Goal: Task Accomplishment & Management: Use online tool/utility

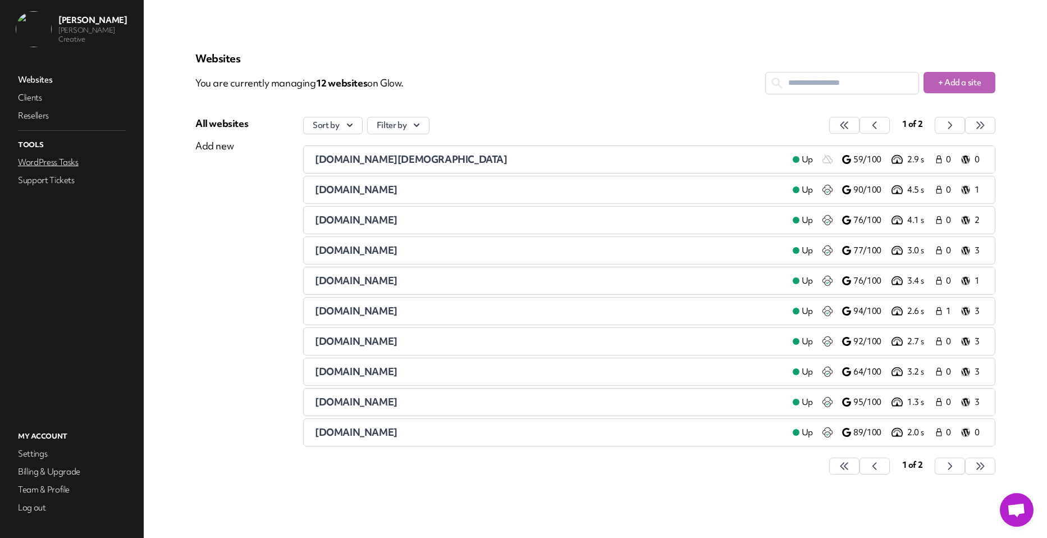
click at [54, 161] on link "WordPress Tasks" at bounding box center [72, 162] width 112 height 16
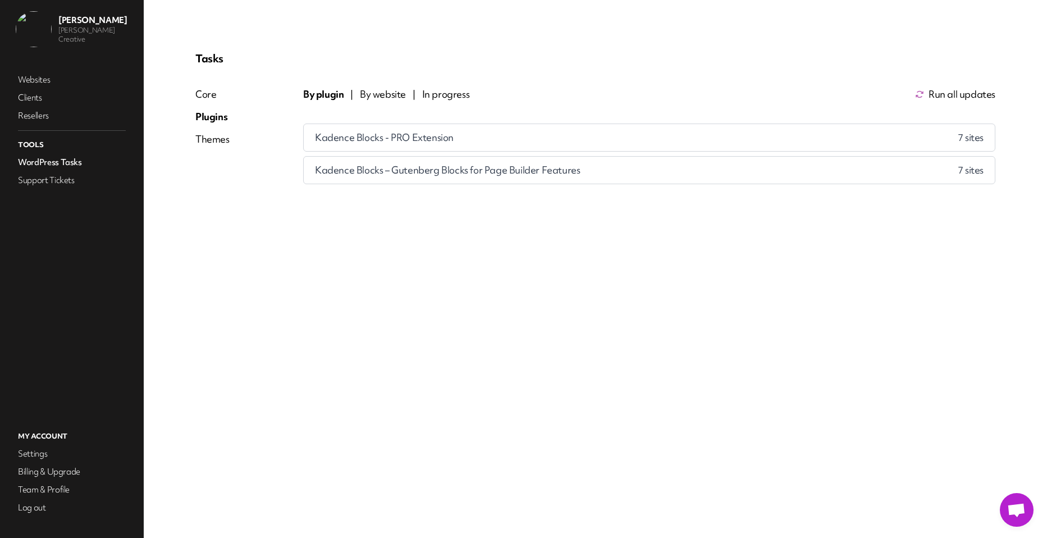
click at [943, 97] on span "Run all updates" at bounding box center [962, 94] width 67 height 13
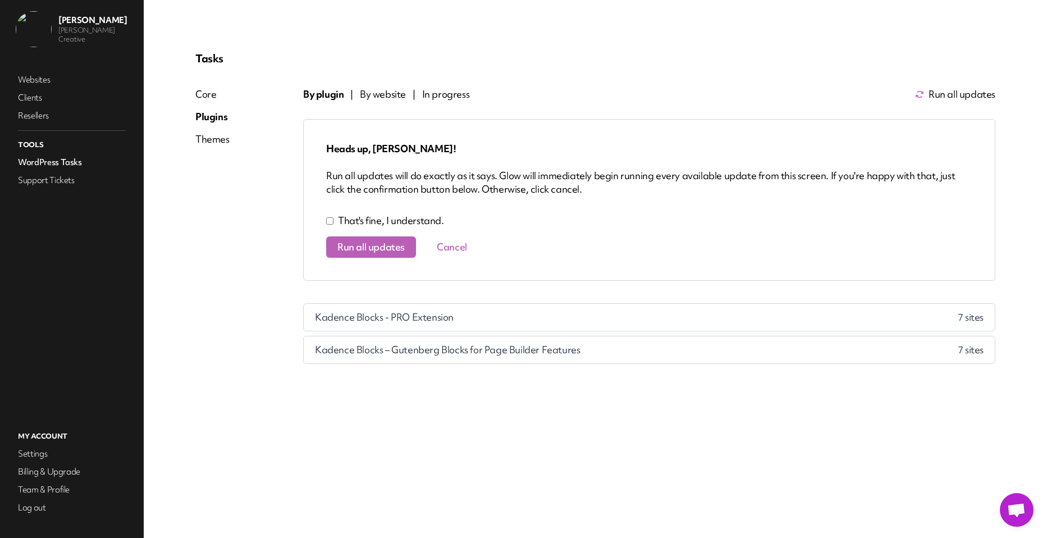
click at [350, 244] on span "Run all updates" at bounding box center [370, 246] width 67 height 11
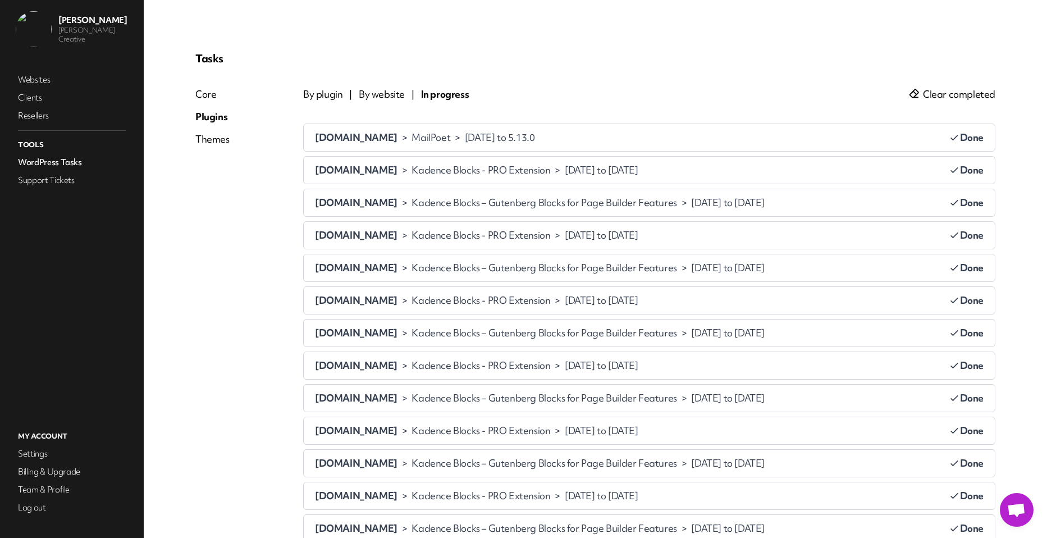
click at [205, 141] on div "Themes" at bounding box center [212, 139] width 34 height 13
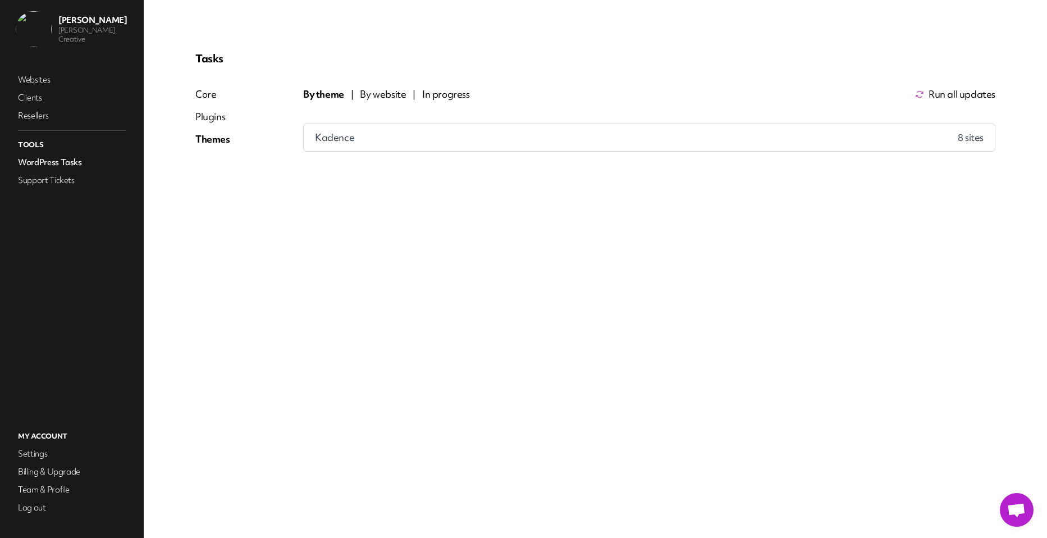
click at [911, 141] on div "Kadence 8 site s" at bounding box center [649, 137] width 691 height 27
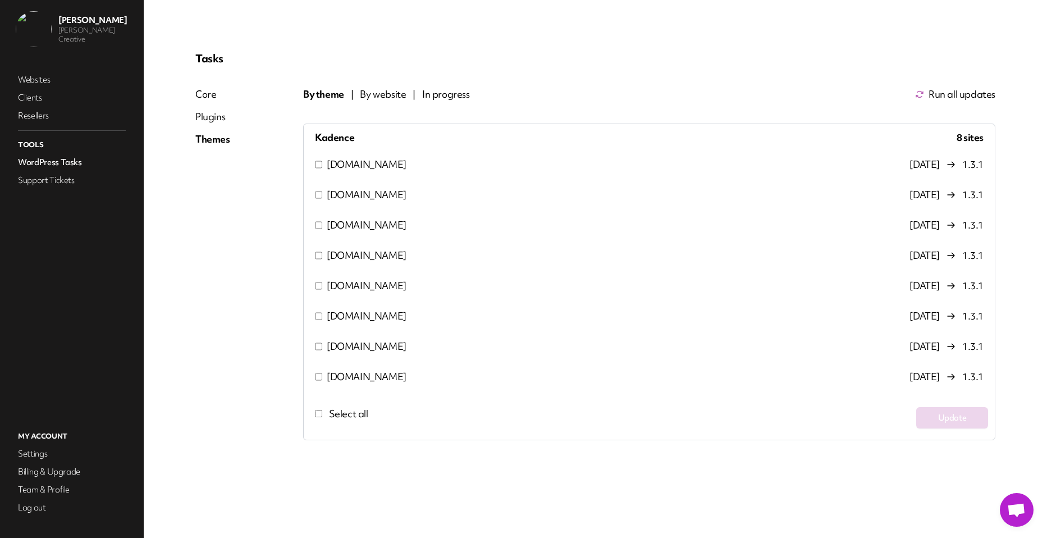
click at [946, 93] on span "Run all updates" at bounding box center [962, 94] width 67 height 13
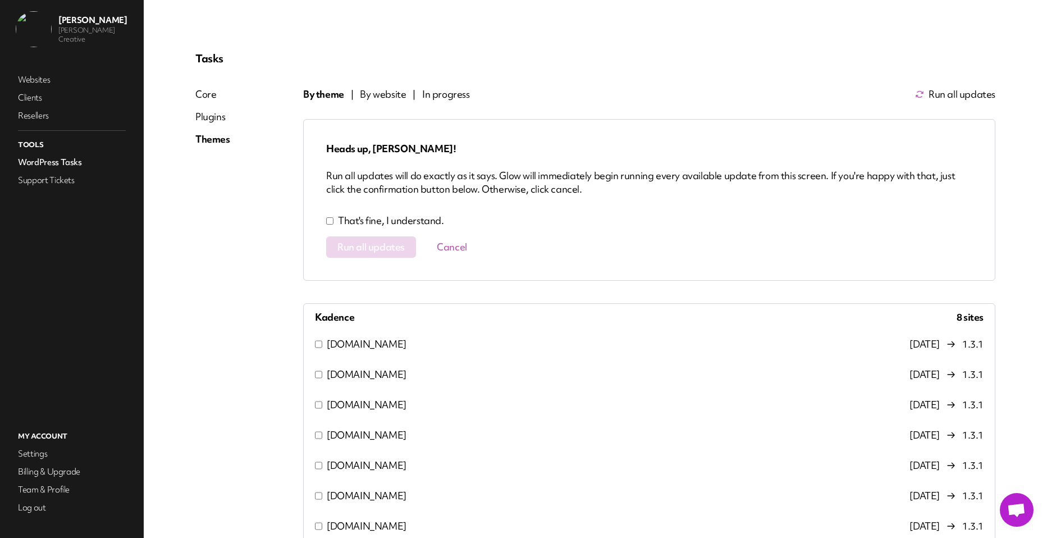
click at [391, 222] on p "That's fine, I understand." at bounding box center [391, 220] width 106 height 13
click at [378, 255] on button "Run all updates" at bounding box center [371, 246] width 90 height 21
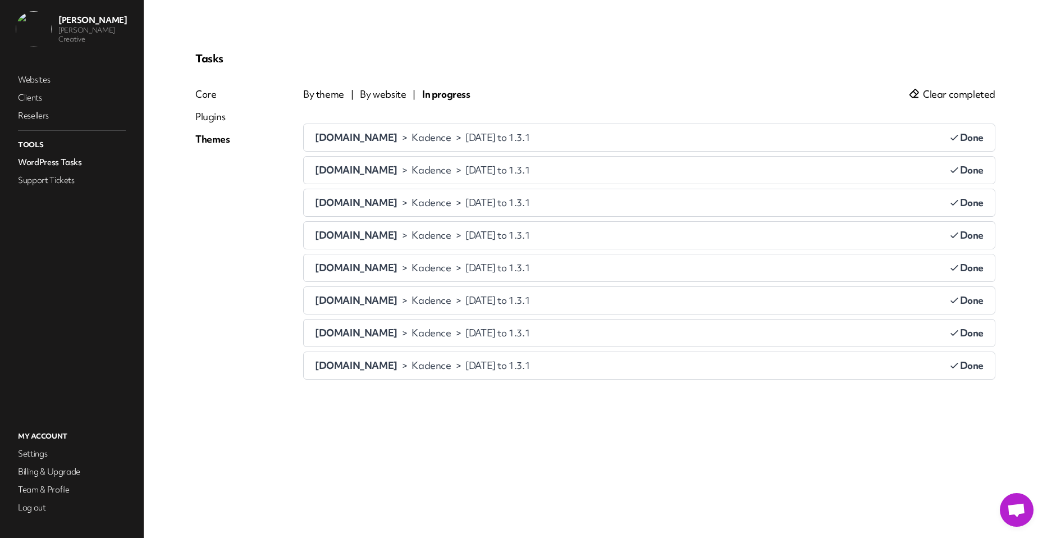
click at [951, 100] on span "Clear completed" at bounding box center [959, 94] width 72 height 13
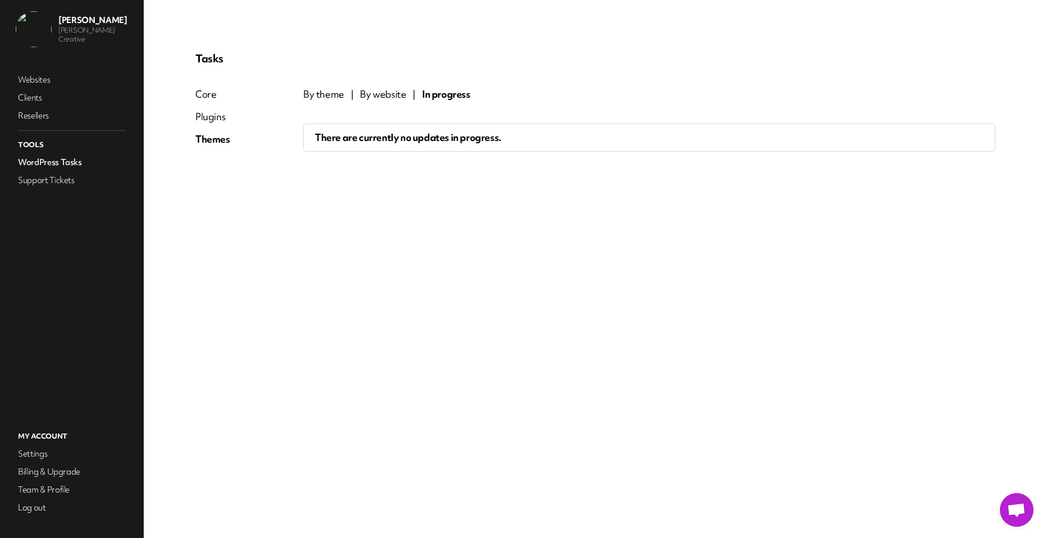
click at [386, 94] on span "By website" at bounding box center [383, 94] width 46 height 13
click at [335, 95] on span "By theme" at bounding box center [323, 94] width 41 height 13
